Goal: Information Seeking & Learning: Learn about a topic

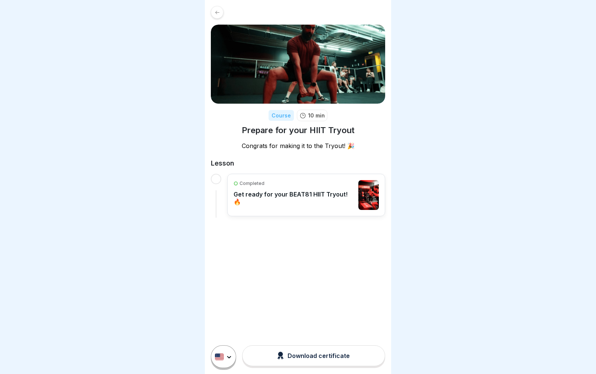
click at [350, 193] on p "Get ready for your BEAT81 HIIT Tryout! 🔥" at bounding box center [294, 197] width 121 height 15
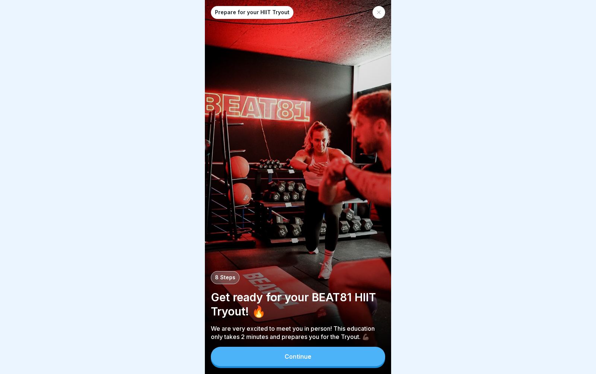
click at [345, 353] on button "Continue" at bounding box center [298, 356] width 174 height 19
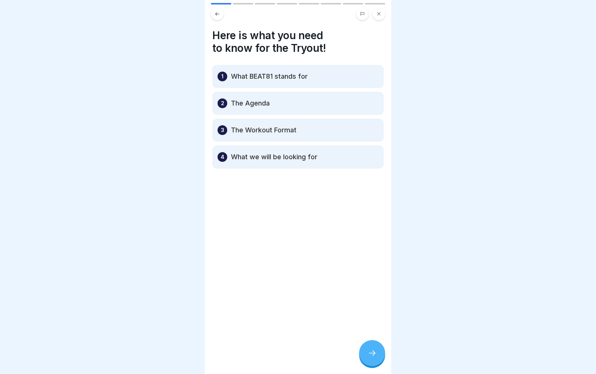
click at [373, 357] on icon at bounding box center [372, 352] width 9 height 9
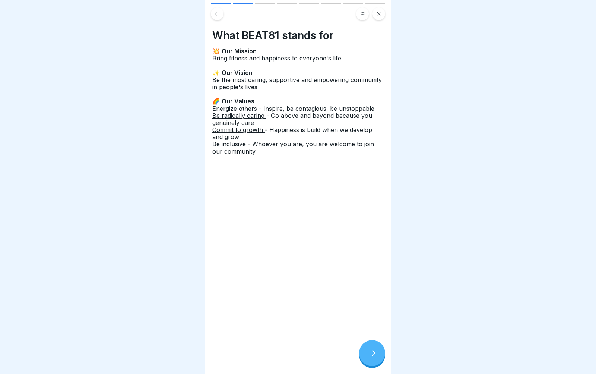
click at [371, 352] on icon at bounding box center [372, 352] width 9 height 9
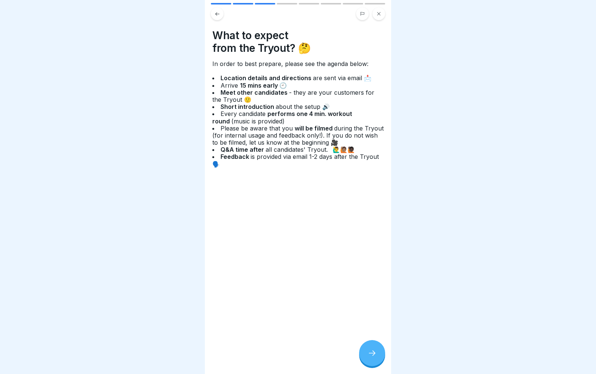
click at [384, 352] on div at bounding box center [372, 353] width 26 height 26
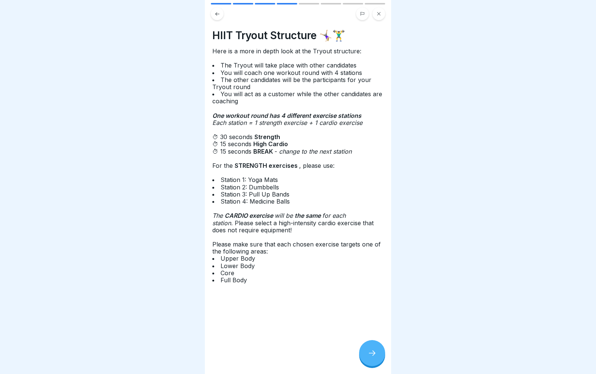
click at [374, 353] on icon at bounding box center [372, 352] width 9 height 9
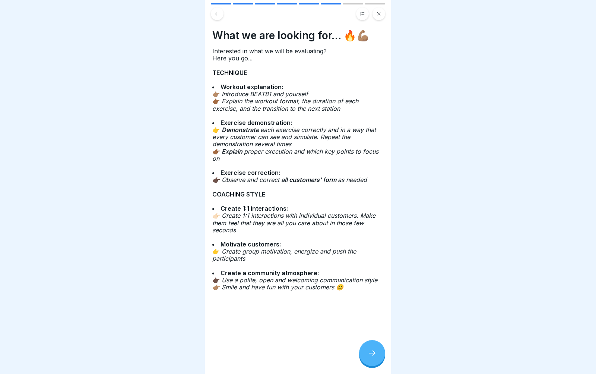
click at [377, 350] on div at bounding box center [372, 353] width 26 height 26
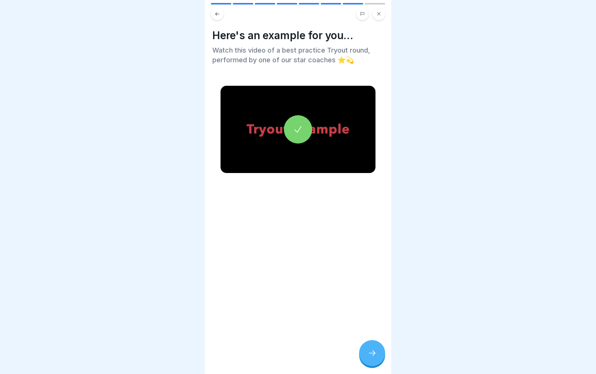
click at [298, 117] on div at bounding box center [298, 129] width 28 height 28
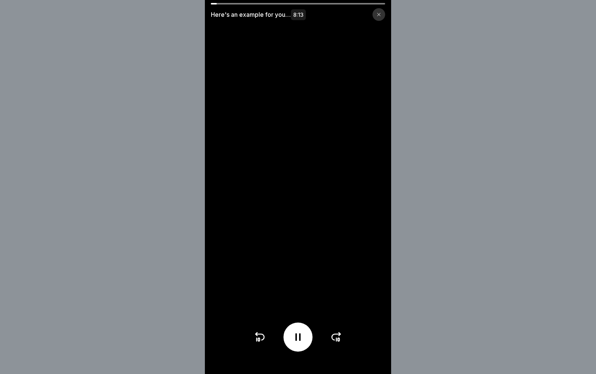
click at [306, 330] on div at bounding box center [298, 336] width 29 height 29
click at [297, 334] on icon at bounding box center [297, 337] width 7 height 8
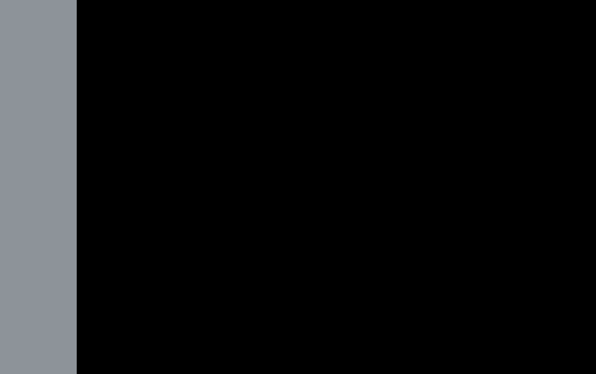
click at [205, 66] on video at bounding box center [298, 187] width 186 height 374
click at [205, 64] on video at bounding box center [298, 187] width 186 height 374
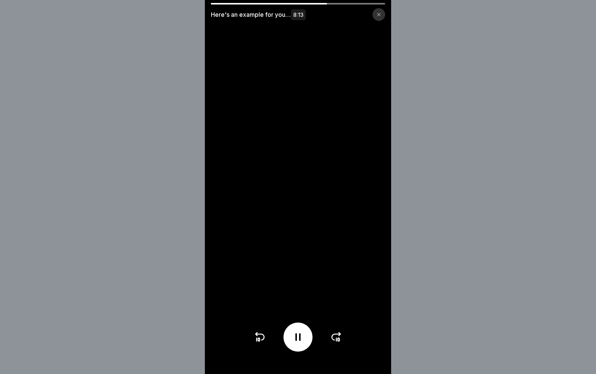
click at [303, 323] on div at bounding box center [298, 336] width 29 height 29
click at [306, 322] on div at bounding box center [298, 336] width 89 height 29
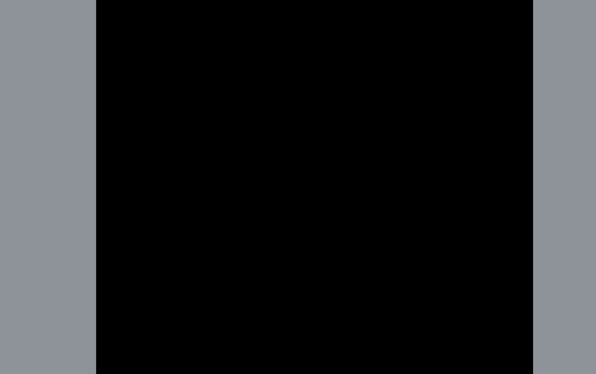
click at [205, 117] on video at bounding box center [298, 187] width 186 height 374
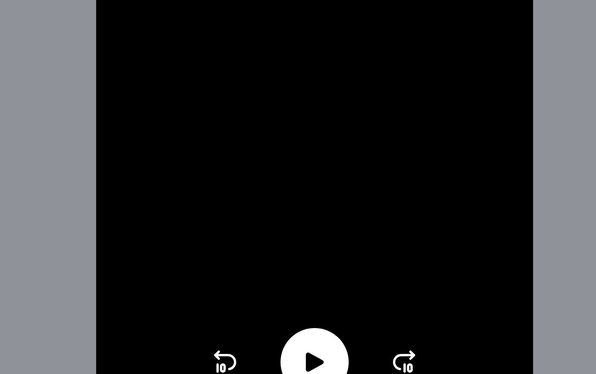
click at [292, 331] on icon at bounding box center [298, 337] width 12 height 12
